Goal: Transaction & Acquisition: Subscribe to service/newsletter

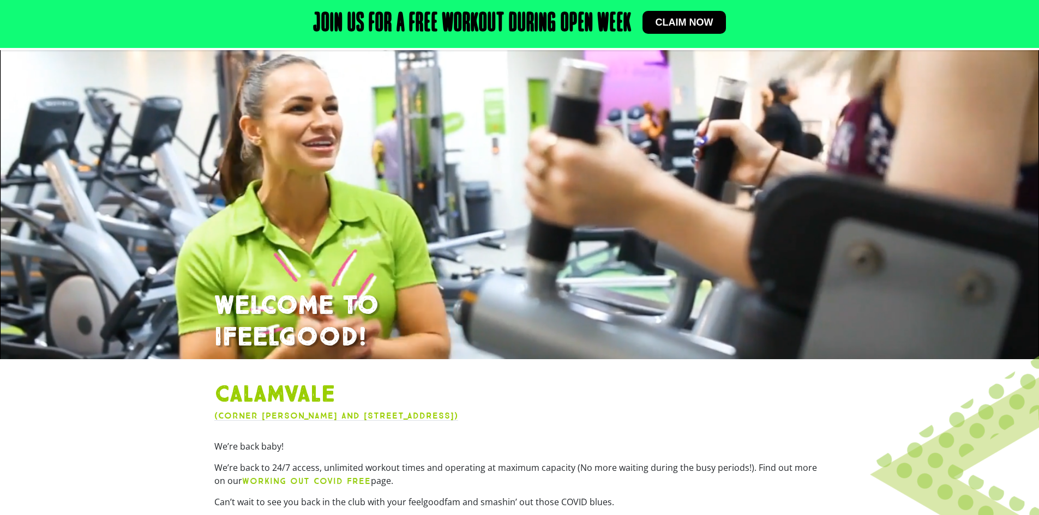
scroll to position [146, 0]
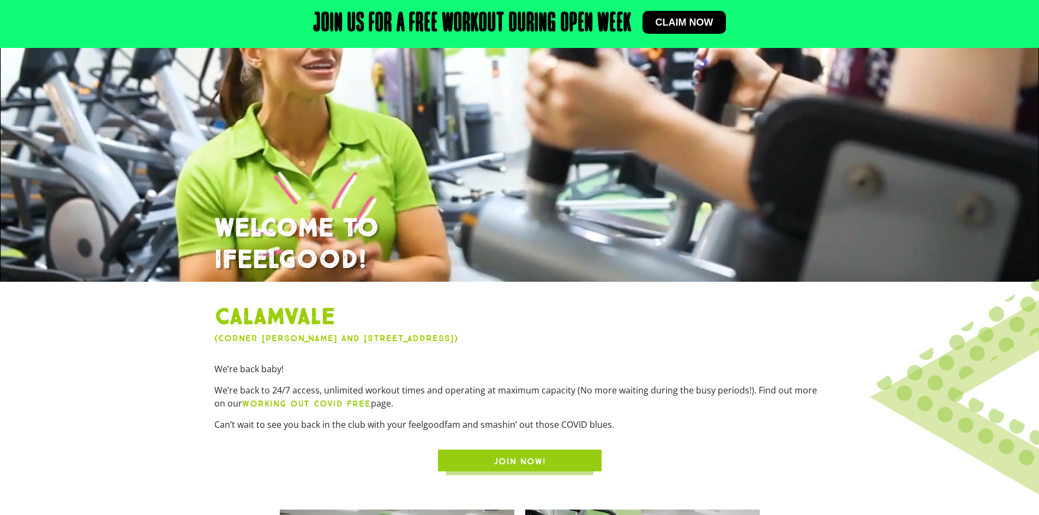
click at [503, 460] on span "JOIN NOW!" at bounding box center [520, 461] width 52 height 13
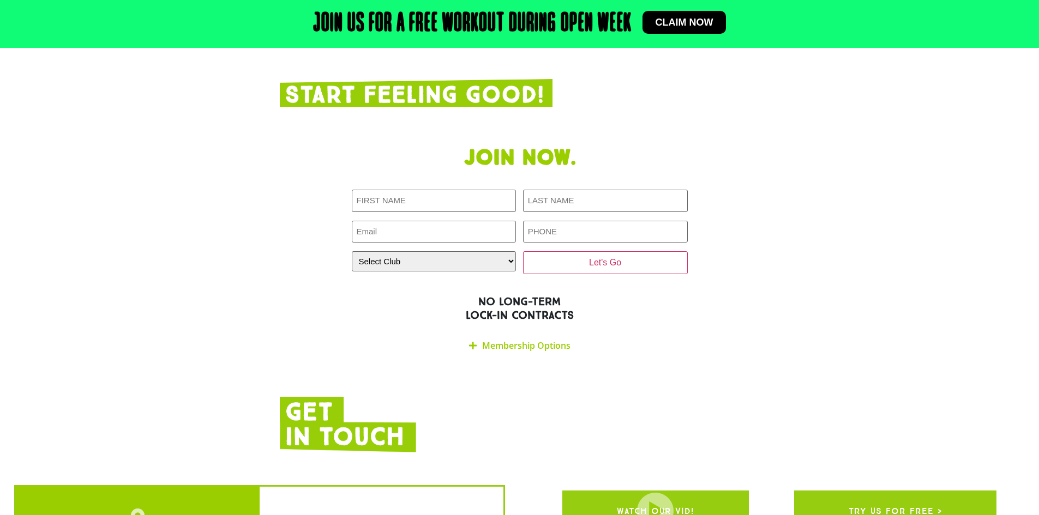
scroll to position [2186, 0]
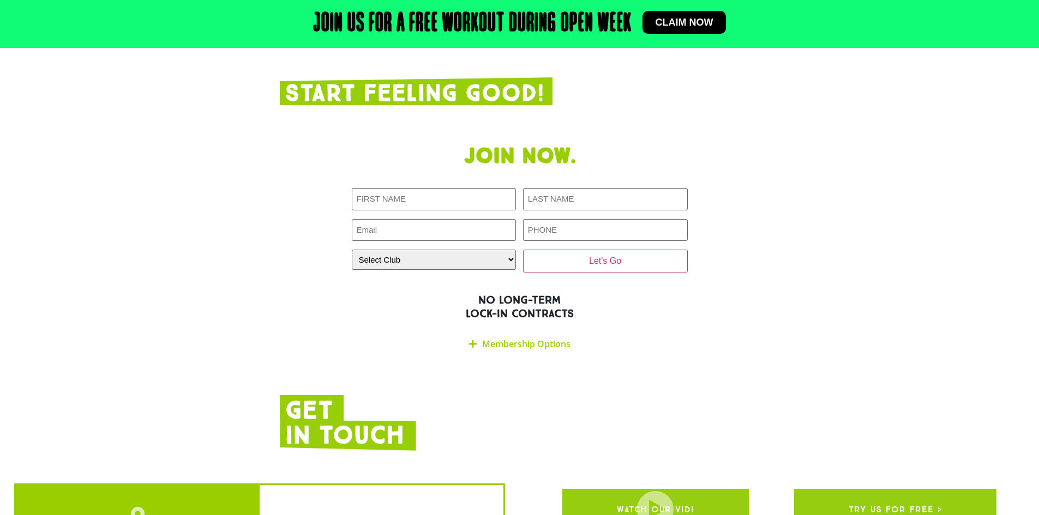
click at [482, 338] on link "Membership Options" at bounding box center [526, 344] width 88 height 12
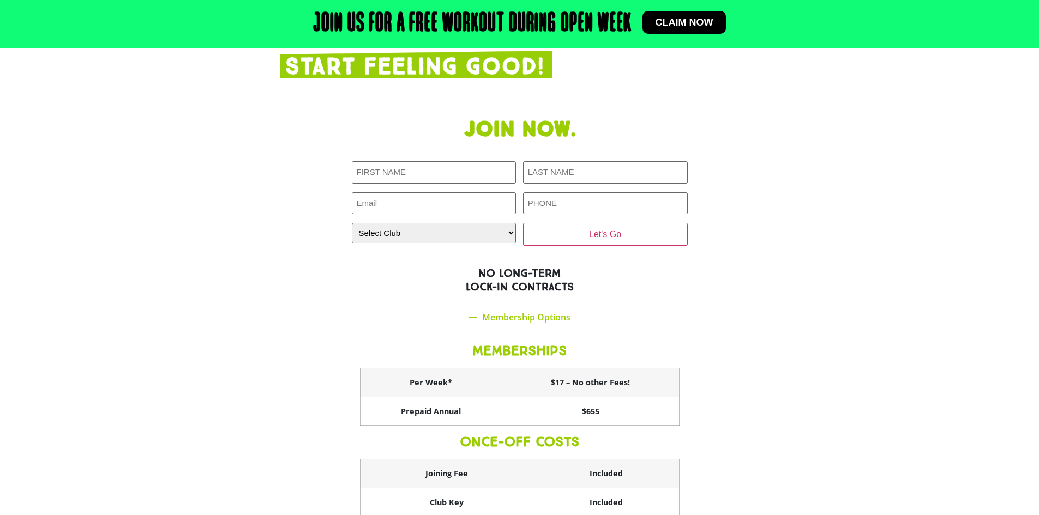
scroll to position [2295, 0]
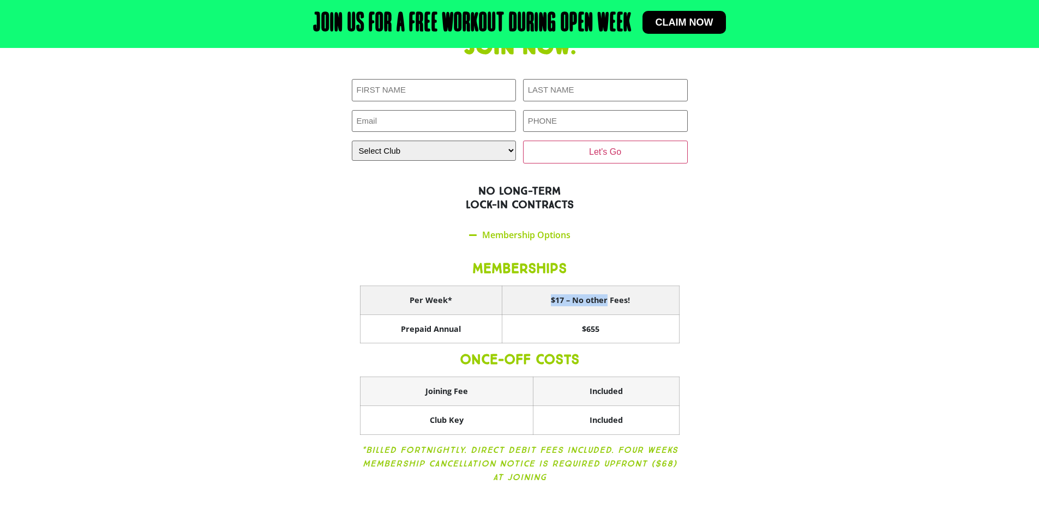
drag, startPoint x: 552, startPoint y: 252, endPoint x: 646, endPoint y: 251, distance: 94.3
click at [646, 286] on th "$17 – No other Fees!" at bounding box center [590, 300] width 177 height 29
drag, startPoint x: 426, startPoint y: 378, endPoint x: 529, endPoint y: 376, distance: 103.1
click at [529, 406] on th "Club Key" at bounding box center [446, 420] width 173 height 29
click at [610, 406] on th "Included" at bounding box center [606, 420] width 146 height 29
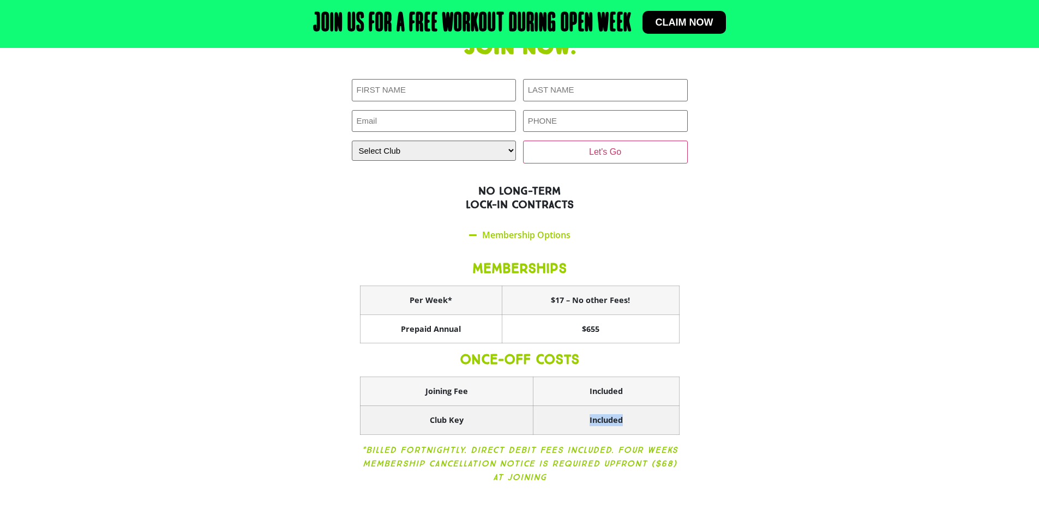
drag, startPoint x: 564, startPoint y: 375, endPoint x: 652, endPoint y: 375, distance: 88.3
click at [652, 406] on th "Included" at bounding box center [606, 420] width 146 height 29
drag, startPoint x: 629, startPoint y: 347, endPoint x: 642, endPoint y: 347, distance: 13.1
click at [642, 377] on th "Included" at bounding box center [606, 391] width 146 height 29
click at [639, 377] on th "Included" at bounding box center [606, 391] width 146 height 29
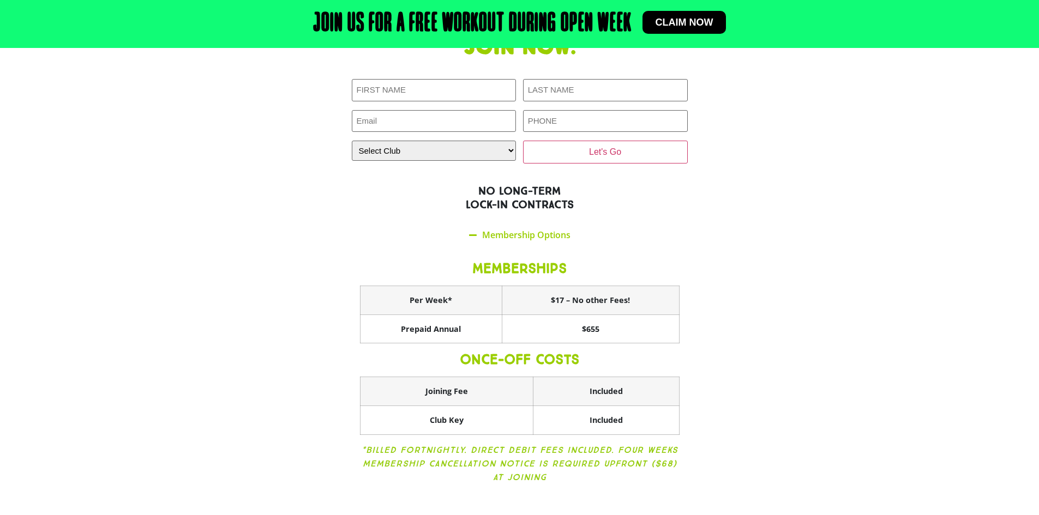
click at [631, 352] on h3 "ONCE-OFF COSTS" at bounding box center [520, 360] width 320 height 16
